Goal: Information Seeking & Learning: Learn about a topic

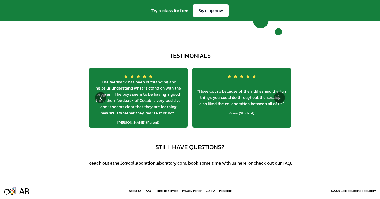
scroll to position [1875, 0]
click at [133, 192] on link "About Us" at bounding box center [135, 191] width 13 height 4
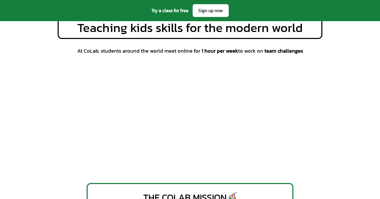
scroll to position [78, 0]
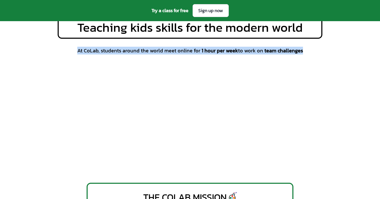
drag, startPoint x: 76, startPoint y: 50, endPoint x: 306, endPoint y: 56, distance: 230.1
click at [306, 56] on div "At CoLab, students around the world meet online for 1 hour per week to work on …" at bounding box center [190, 52] width 265 height 11
copy span "At CoLab, students around the world meet online for 1 hour per week to work on …"
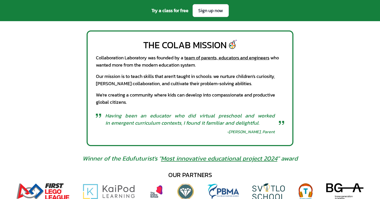
scroll to position [236, 0]
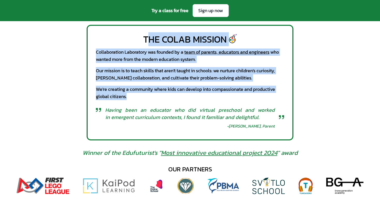
drag, startPoint x: 146, startPoint y: 40, endPoint x: 279, endPoint y: 99, distance: 145.7
click at [279, 99] on div "The CoLab Mission Collaboration Laboratory was founded by a team of parents, ed…" at bounding box center [190, 83] width 207 height 116
copy div "he CoLab Mission Collaboration Laboratory was founded by a team of parents, edu…"
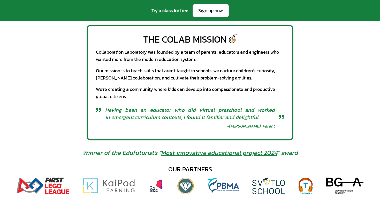
click at [194, 89] on div "We're creating a community where kids can develop into compassionate and produc…" at bounding box center [190, 93] width 188 height 14
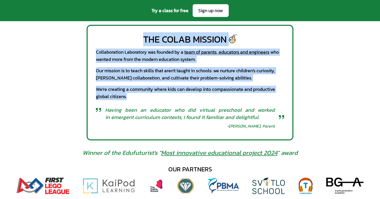
drag, startPoint x: 143, startPoint y: 39, endPoint x: 159, endPoint y: 97, distance: 59.9
click at [159, 97] on div "The CoLab Mission Collaboration Laboratory was founded by a team of parents, ed…" at bounding box center [190, 83] width 207 height 116
copy div "The CoLab Mission Collaboration Laboratory was founded by a team of parents, ed…"
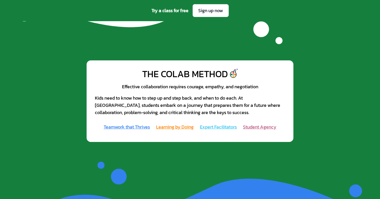
scroll to position [492, 0]
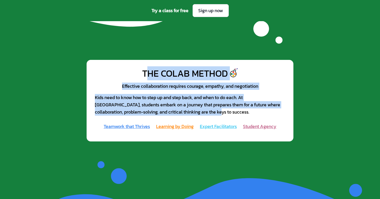
drag, startPoint x: 146, startPoint y: 74, endPoint x: 183, endPoint y: 114, distance: 54.9
click at [183, 114] on div "The CoLab Method Effective collaboration requires courage, empathy, and negotia…" at bounding box center [190, 101] width 207 height 82
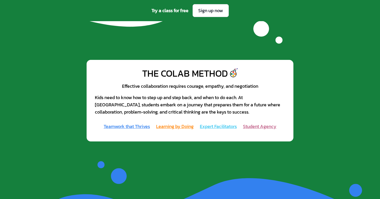
click at [198, 112] on div "Kids need to know how to step up and step back, and when to do each. At CoLab, …" at bounding box center [190, 105] width 190 height 22
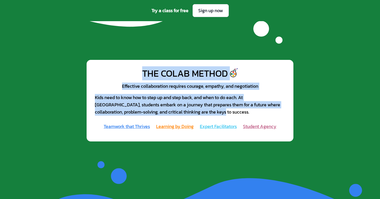
drag, startPoint x: 186, startPoint y: 112, endPoint x: 143, endPoint y: 71, distance: 58.9
click at [143, 71] on div "The CoLab Method Effective collaboration requires courage, empathy, and negotia…" at bounding box center [190, 101] width 207 height 82
copy div "The CoLab Method Effective collaboration requires courage, empathy, and negotia…"
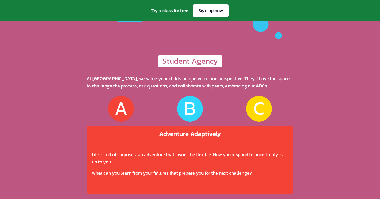
scroll to position [1414, 0]
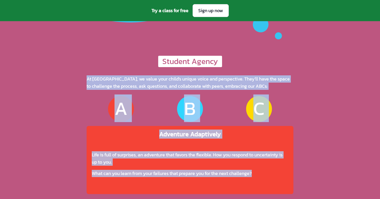
drag, startPoint x: 85, startPoint y: 76, endPoint x: 168, endPoint y: 192, distance: 142.6
click at [168, 192] on div "Student Agency At CoLab, we value your child's unique voice and perspective. Th…" at bounding box center [190, 126] width 380 height 141
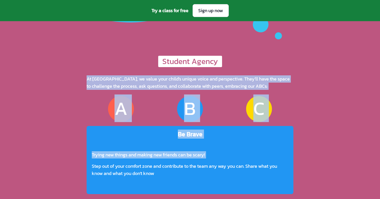
click at [190, 105] on div "B" at bounding box center [190, 109] width 12 height 20
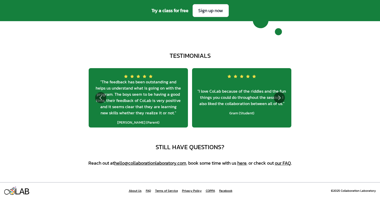
scroll to position [1875, 0]
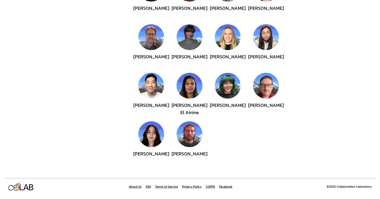
scroll to position [215, 0]
